Goal: Transaction & Acquisition: Book appointment/travel/reservation

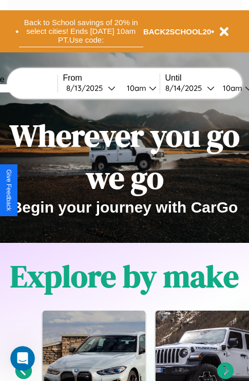
click at [81, 31] on button "Back to School savings of 20% in select cities! Ends [DATE] 10am PT. Use code:" at bounding box center [81, 31] width 124 height 32
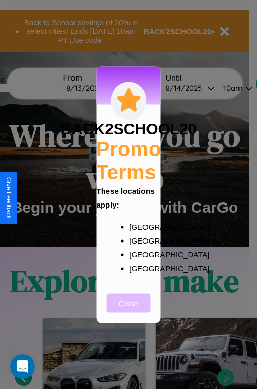
click at [128, 310] on button "Close" at bounding box center [129, 302] width 44 height 19
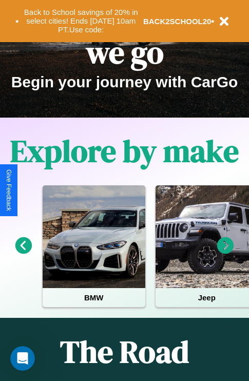
scroll to position [158, 0]
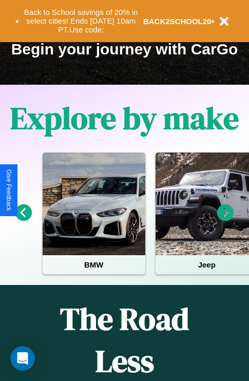
click at [23, 220] on icon at bounding box center [23, 212] width 17 height 17
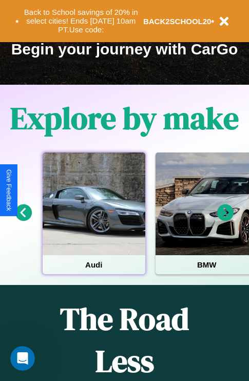
click at [93, 220] on div at bounding box center [94, 204] width 103 height 103
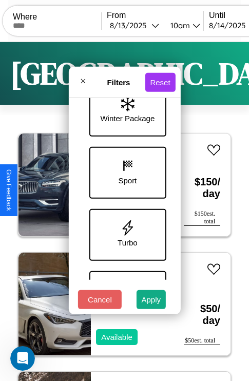
scroll to position [583, 0]
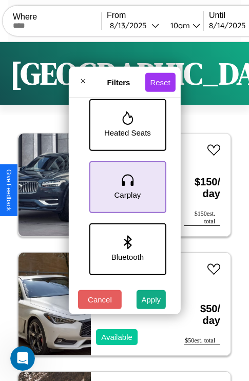
click at [126, 185] on icon at bounding box center [127, 180] width 15 height 15
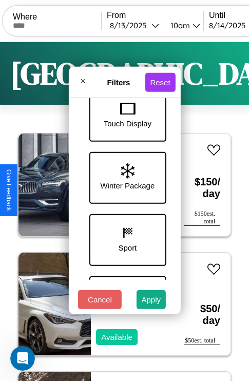
scroll to position [334, 0]
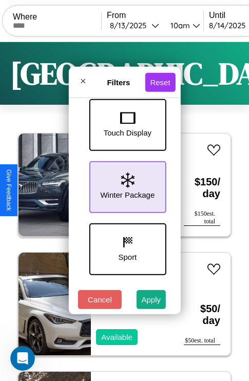
click at [126, 185] on icon at bounding box center [127, 180] width 13 height 15
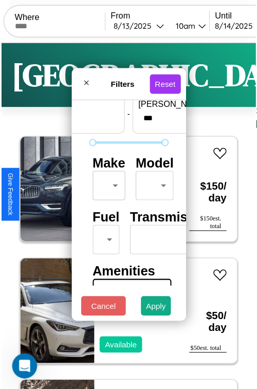
scroll to position [30, 0]
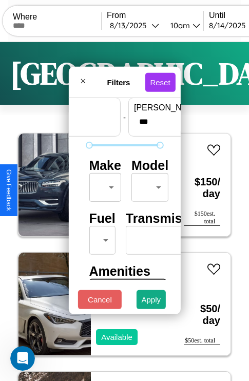
click at [103, 185] on body "CarGo Where From 8 / 13 / 2025 10am Until 8 / 14 / 2025 10am Become a Host Logi…" at bounding box center [124, 212] width 249 height 424
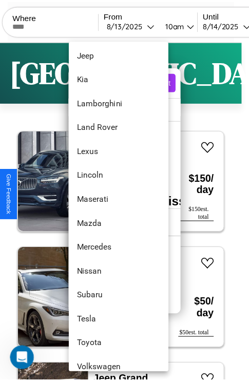
scroll to position [556, 0]
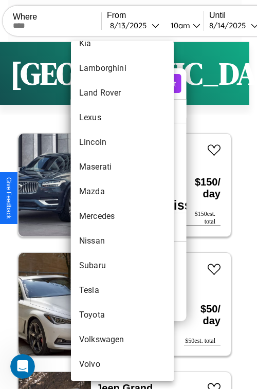
click at [103, 364] on li "Volvo" at bounding box center [122, 364] width 103 height 25
type input "*****"
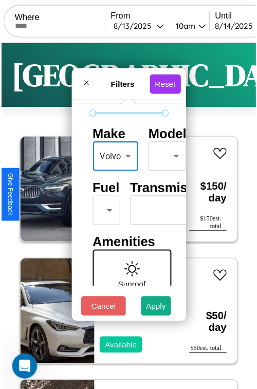
scroll to position [83, 0]
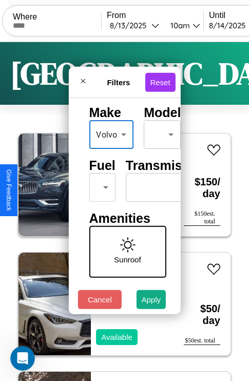
click at [100, 185] on body "CarGo Where From 8 / 13 / 2025 10am Until 8 / 14 / 2025 10am Become a Host Logi…" at bounding box center [124, 212] width 249 height 424
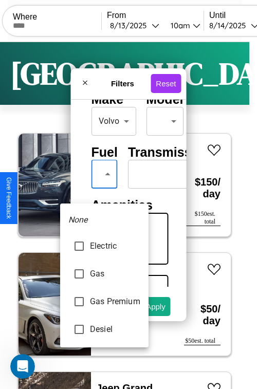
type input "********"
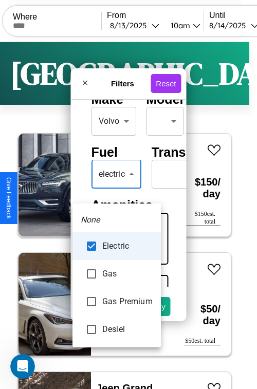
click at [117, 189] on div at bounding box center [128, 194] width 257 height 389
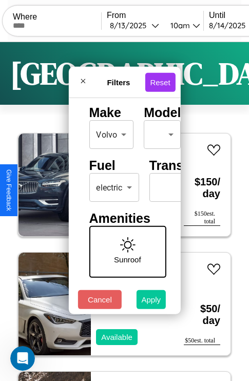
click at [151, 302] on button "Apply" at bounding box center [152, 299] width 30 height 19
